Goal: Information Seeking & Learning: Learn about a topic

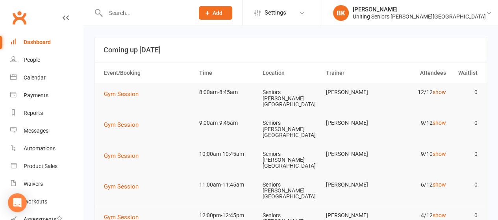
click at [441, 91] on link "show" at bounding box center [438, 92] width 13 height 6
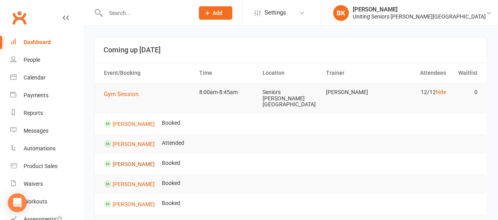
click at [132, 161] on link "[PERSON_NAME]" at bounding box center [134, 164] width 42 height 6
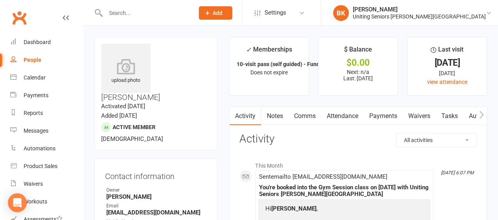
click at [482, 115] on icon "button" at bounding box center [481, 115] width 5 height 8
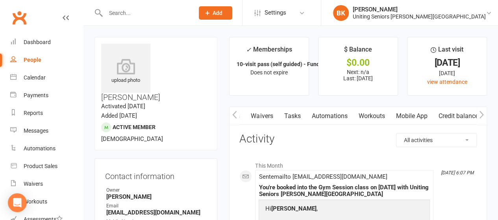
click at [482, 115] on icon "button" at bounding box center [481, 115] width 5 height 8
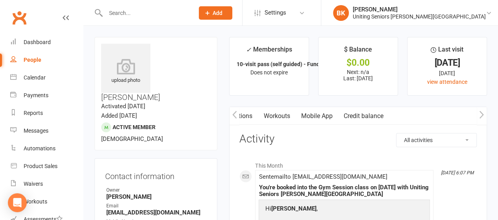
click at [482, 115] on icon "button" at bounding box center [481, 115] width 5 height 8
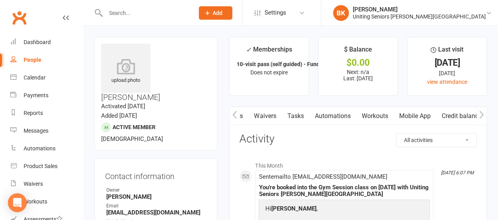
click at [482, 115] on icon "button" at bounding box center [481, 115] width 5 height 8
click at [410, 121] on link "Mobile App" at bounding box center [414, 116] width 43 height 18
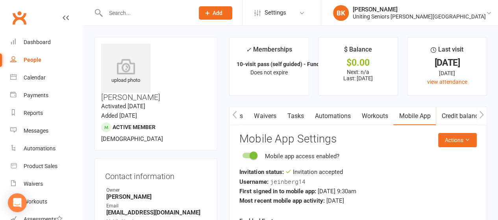
click at [235, 113] on icon "button" at bounding box center [234, 115] width 5 height 8
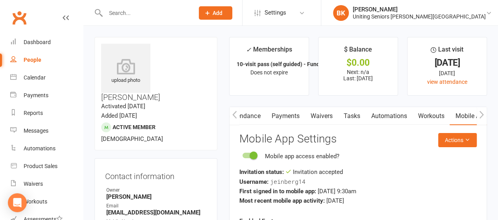
scroll to position [0, 98]
click at [235, 113] on icon "button" at bounding box center [234, 115] width 5 height 8
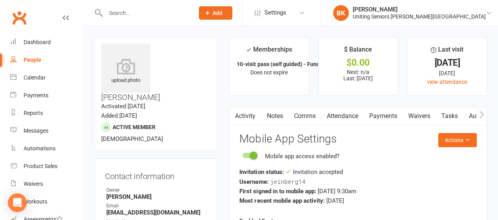
click at [248, 114] on link "Activity" at bounding box center [246, 116] width 32 height 18
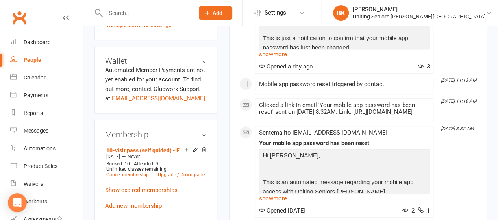
scroll to position [321, 0]
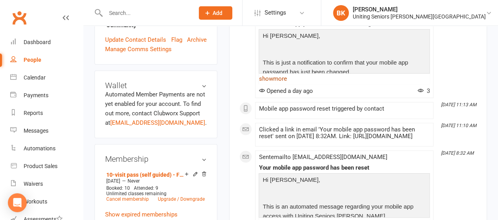
click at [276, 77] on link "show more" at bounding box center [344, 78] width 171 height 11
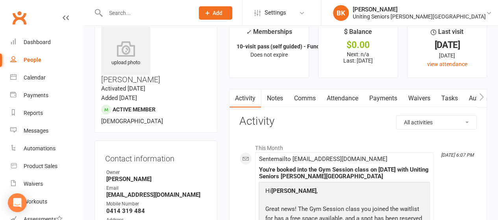
scroll to position [0, 0]
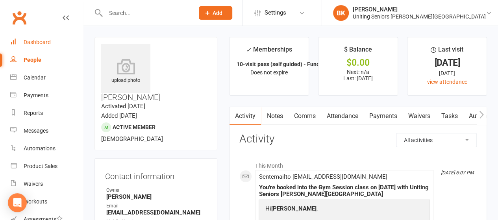
click at [59, 44] on link "Dashboard" at bounding box center [46, 42] width 73 height 18
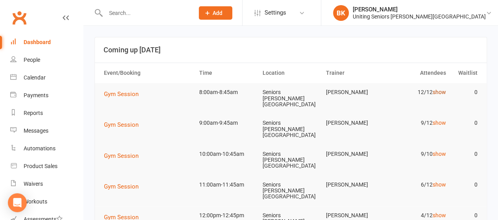
click at [440, 94] on link "show" at bounding box center [438, 92] width 13 height 6
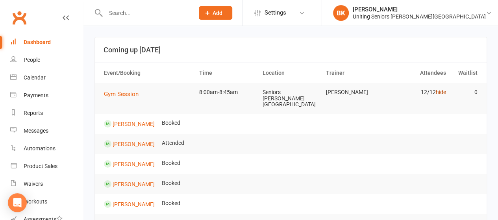
click at [440, 94] on link "hide" at bounding box center [441, 92] width 10 height 6
